Goal: Transaction & Acquisition: Purchase product/service

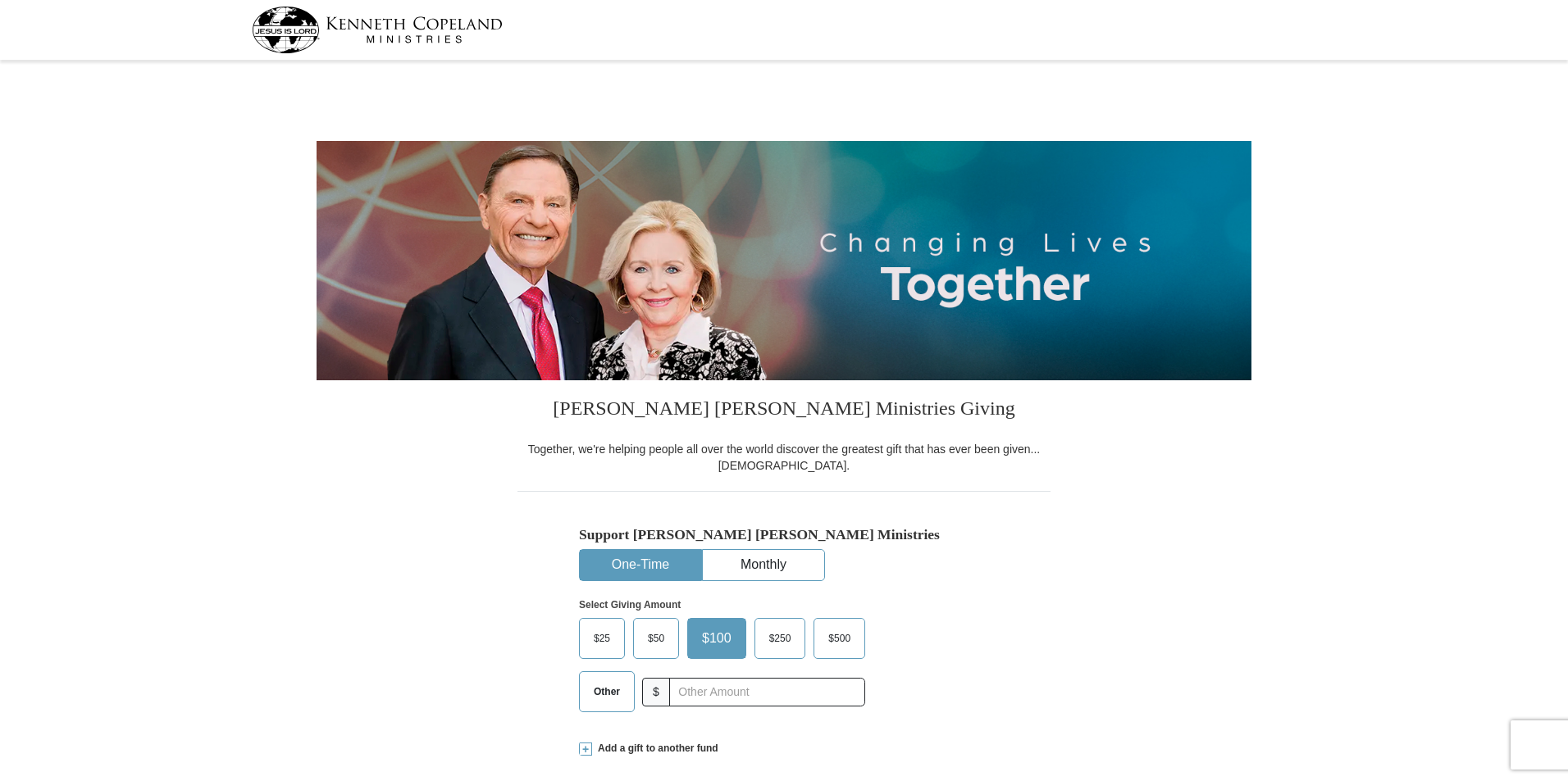
select select "[GEOGRAPHIC_DATA]"
